Goal: Browse casually: Explore the website without a specific task or goal

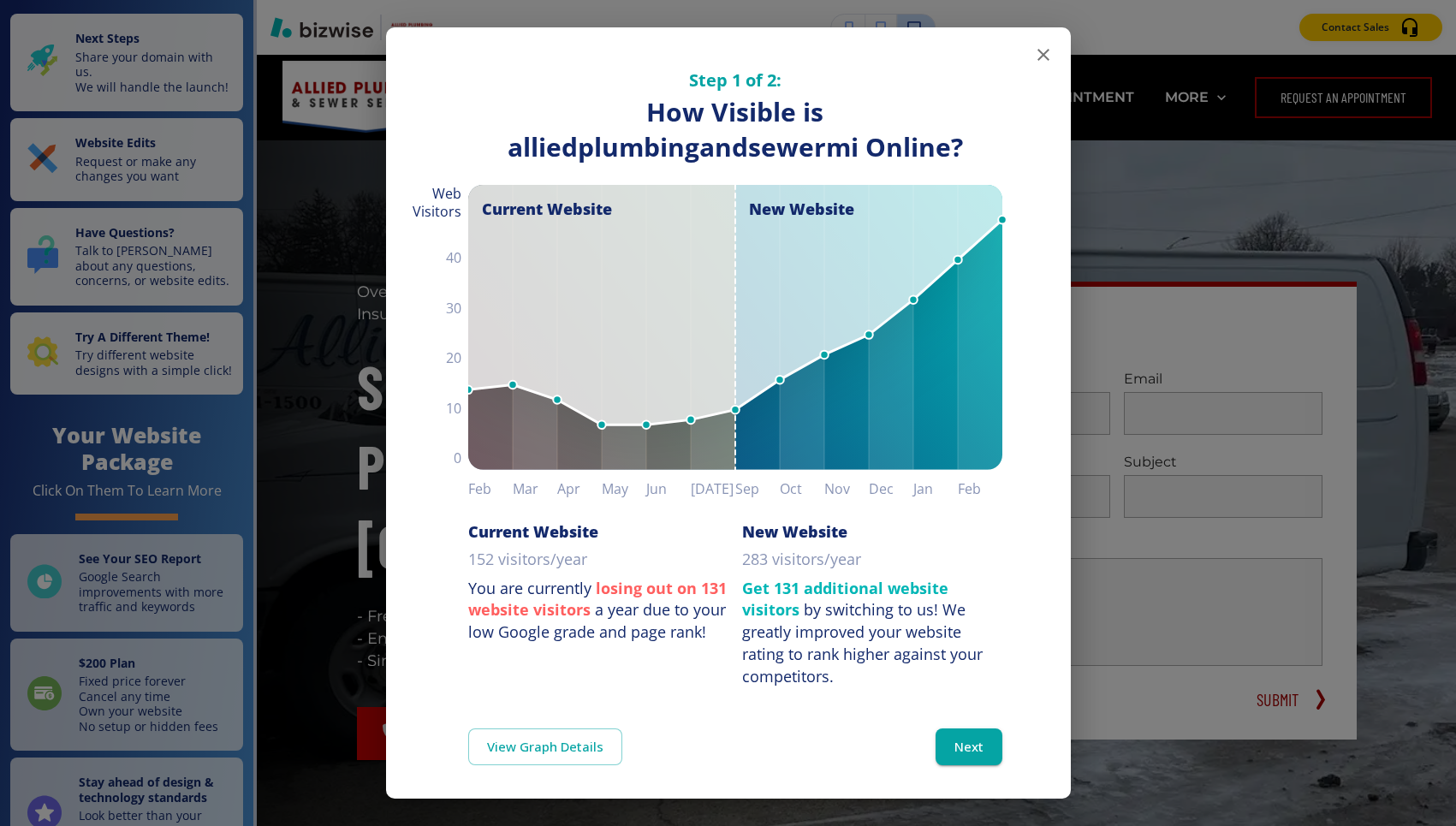
click at [1046, 52] on icon "button" at bounding box center [1043, 55] width 21 height 21
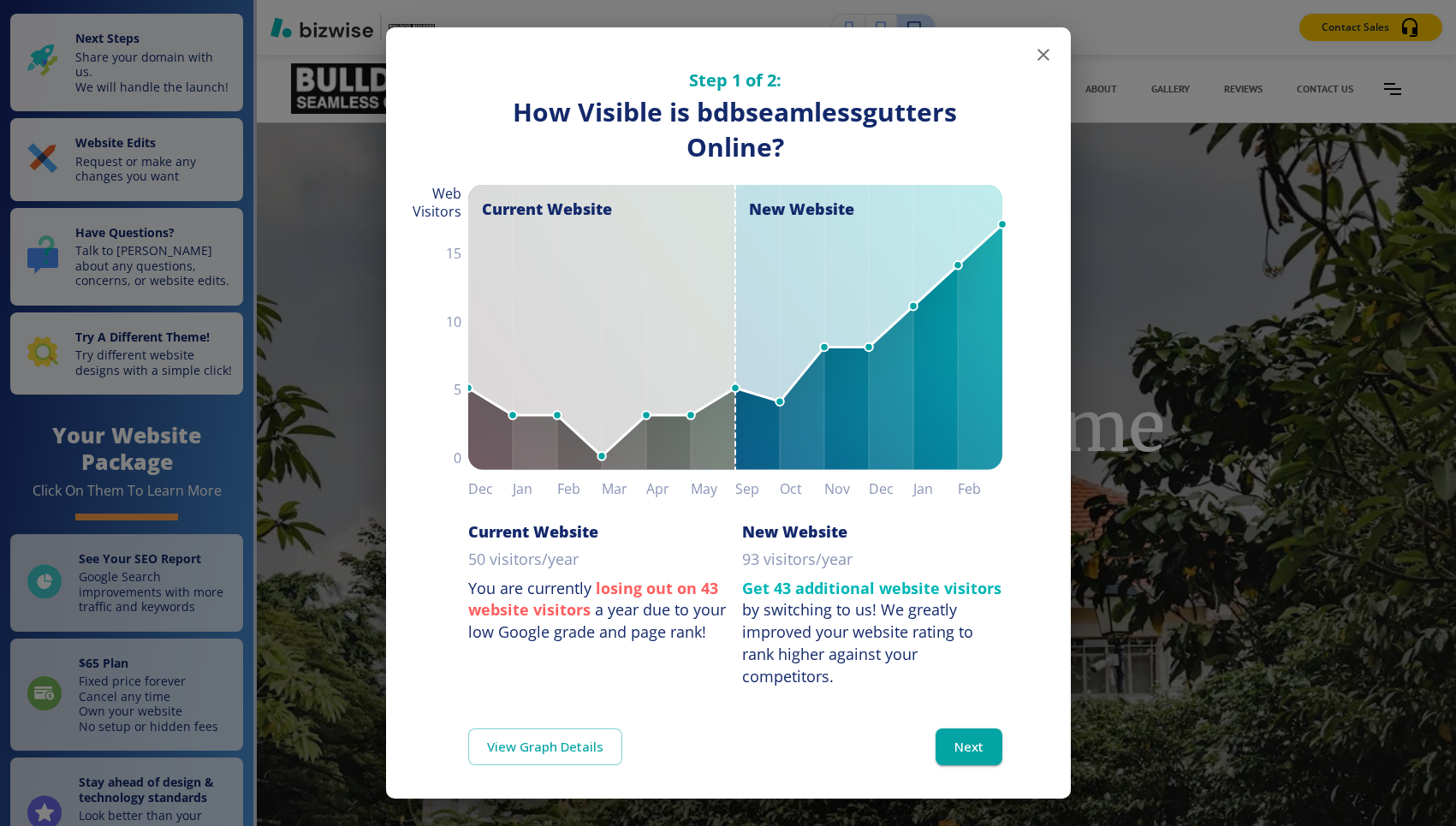
click at [1042, 60] on icon "button" at bounding box center [1043, 55] width 21 height 21
